Goal: Task Accomplishment & Management: Use online tool/utility

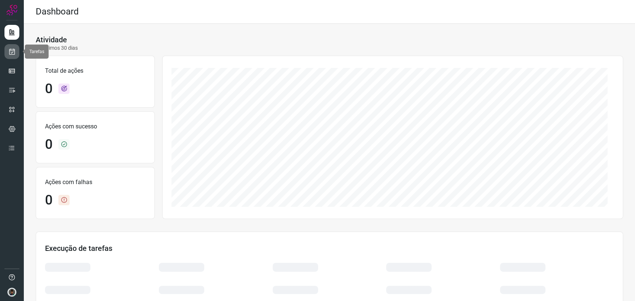
click at [9, 49] on icon at bounding box center [12, 51] width 8 height 7
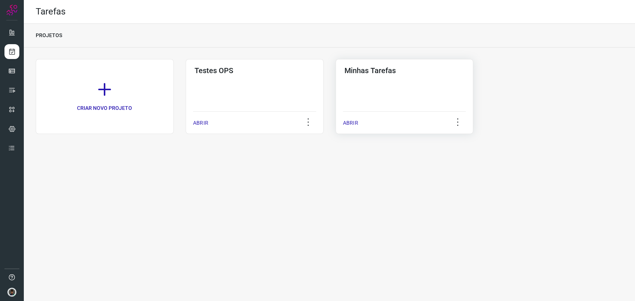
click at [407, 84] on div "Minhas Tarefas ABRIR" at bounding box center [404, 96] width 138 height 75
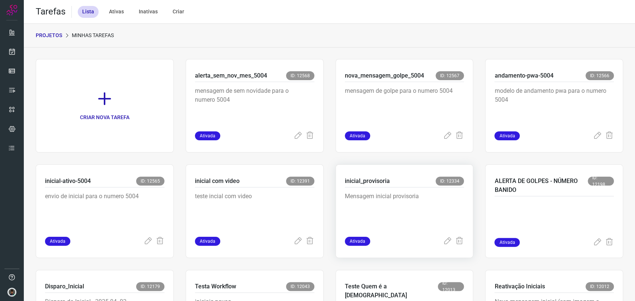
click at [380, 232] on div "Mensagem inicial provisoria" at bounding box center [404, 212] width 119 height 49
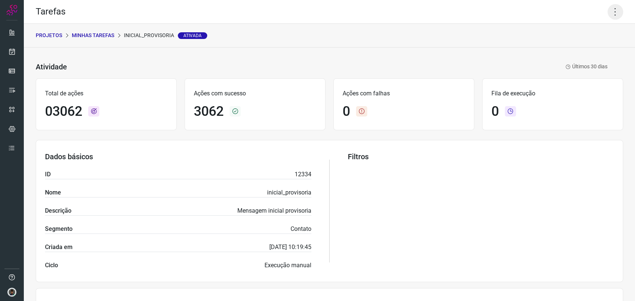
click at [607, 14] on icon at bounding box center [615, 12] width 16 height 16
click at [574, 50] on li "Executar" at bounding box center [582, 49] width 68 height 12
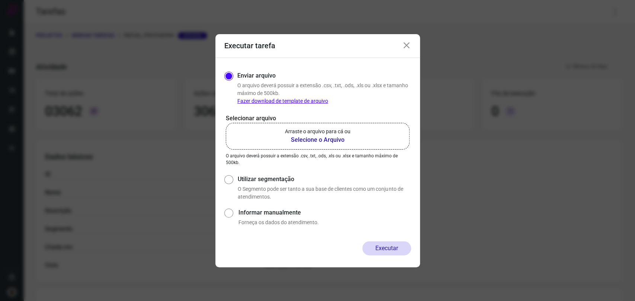
click at [314, 129] on p "Arraste o arquivo para cá ou" at bounding box center [317, 132] width 65 height 8
click at [0, 0] on input "Arraste o arquivo para cá ou Selecione o Arquivo" at bounding box center [0, 0] width 0 height 0
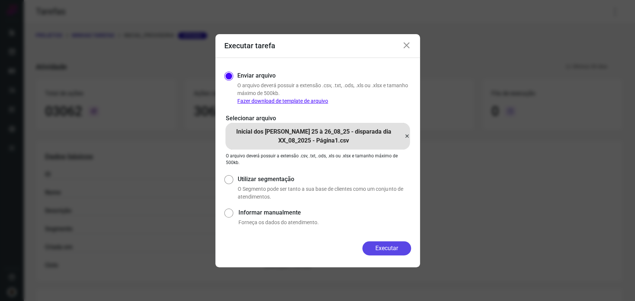
click at [401, 253] on button "Executar" at bounding box center [386, 249] width 49 height 14
